Goal: Task Accomplishment & Management: Manage account settings

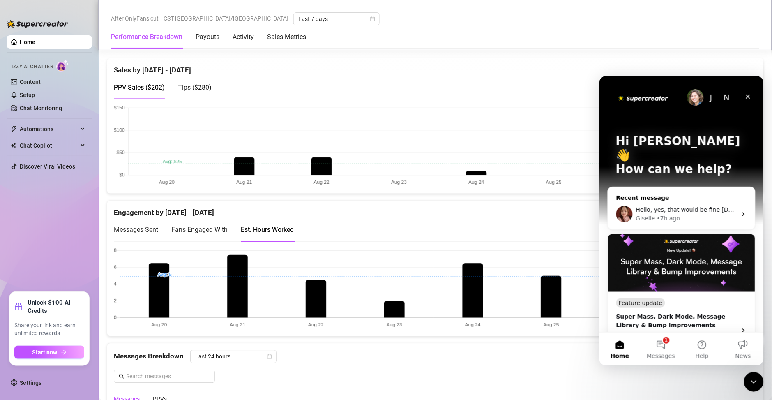
click at [674, 199] on div "Hello, yes, that would be fine [DATE] at 8:00 pm, is that acceptable? Giselle •…" at bounding box center [681, 214] width 147 height 30
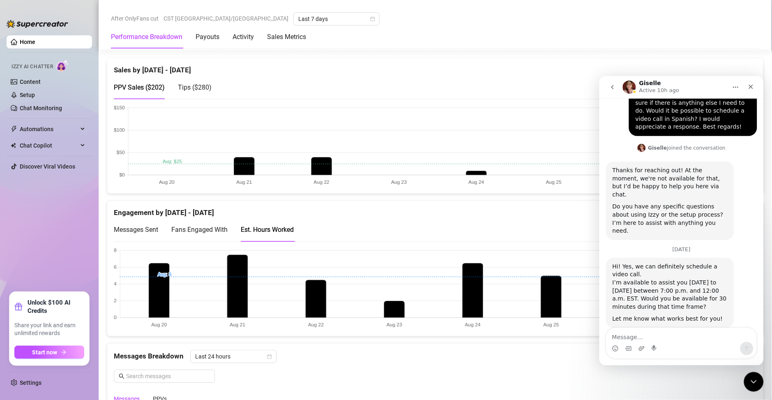
scroll to position [288, 0]
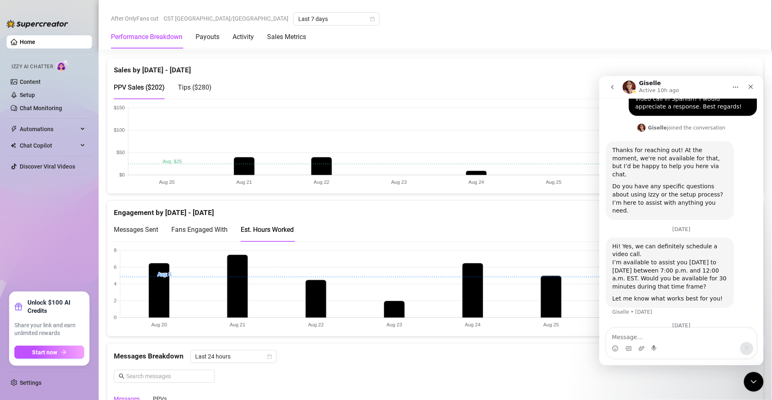
click at [501, 88] on div "PPV Sales ( $202 ) Tips ( $280 )" at bounding box center [435, 87] width 643 height 23
click at [753, 383] on icon "Close Intercom Messenger" at bounding box center [753, 381] width 10 height 10
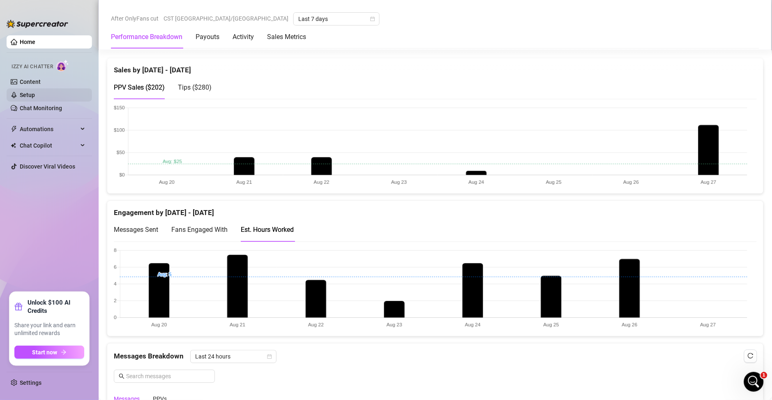
click at [32, 94] on link "Setup" at bounding box center [27, 95] width 15 height 7
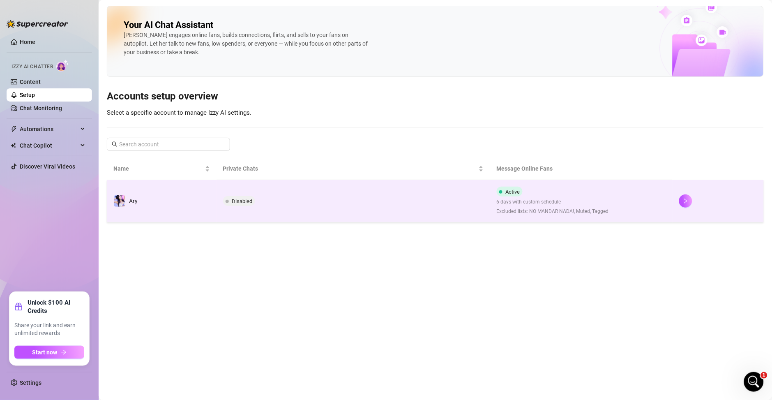
click at [489, 206] on td "Disabled" at bounding box center [354, 201] width 274 height 42
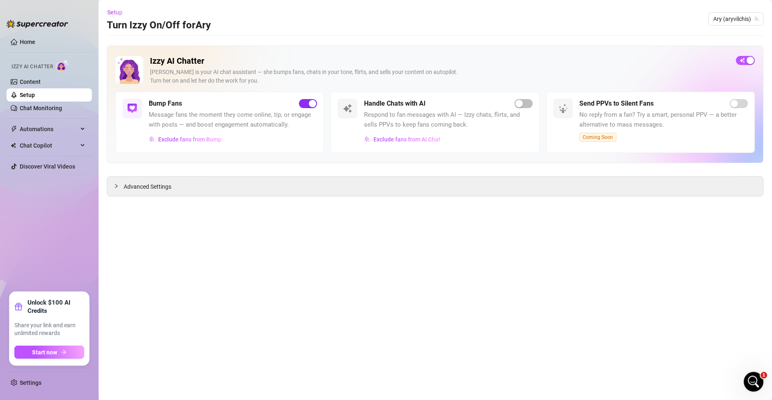
click at [306, 103] on span "button" at bounding box center [308, 103] width 18 height 9
